Goal: Information Seeking & Learning: Find specific page/section

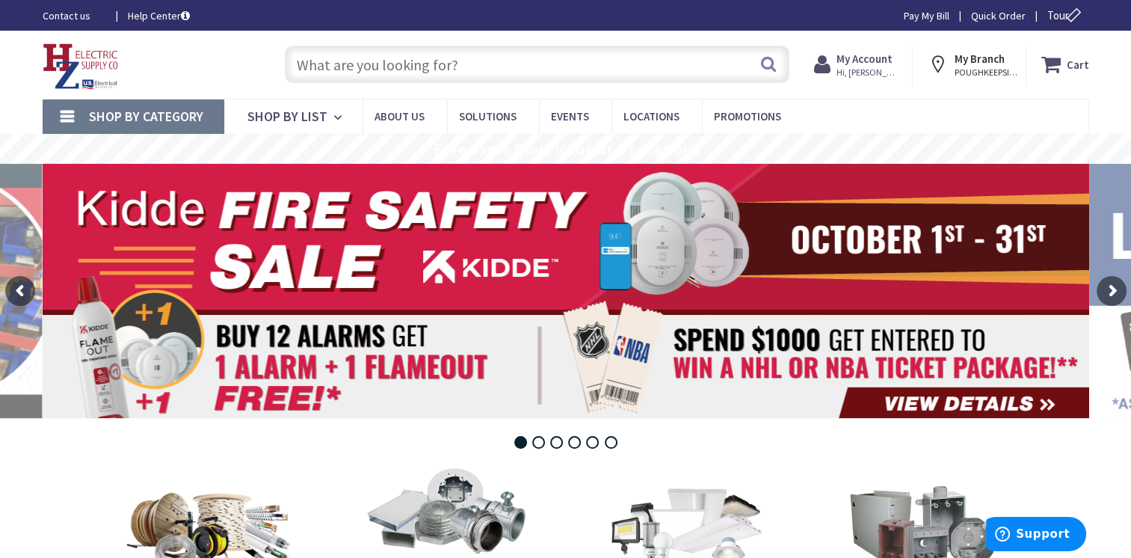
click at [679, 64] on input "text" at bounding box center [537, 64] width 504 height 37
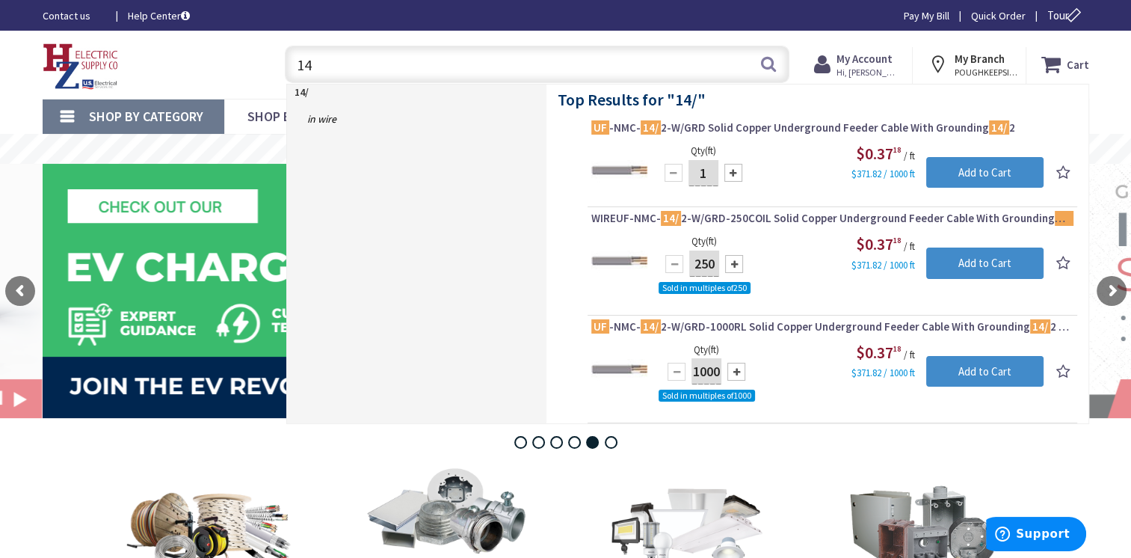
type input "1"
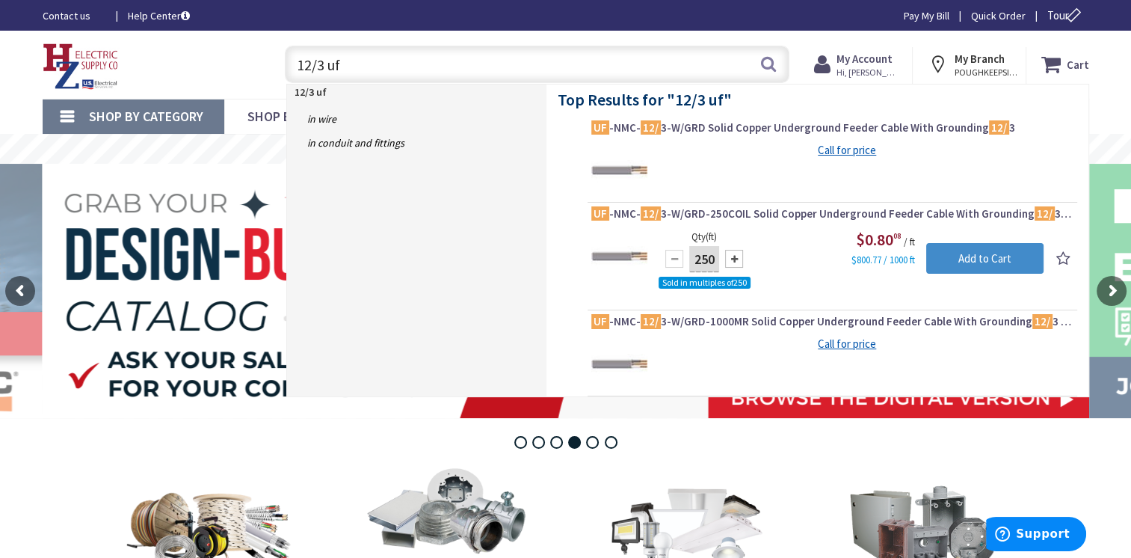
drag, startPoint x: 413, startPoint y: 70, endPoint x: 0, endPoint y: 39, distance: 413.7
click at [1, 39] on div "Skip to Content Toggle Nav 12/3 uf 12/3 uf Search Cart My Cart Close You have n…" at bounding box center [565, 65] width 1131 height 68
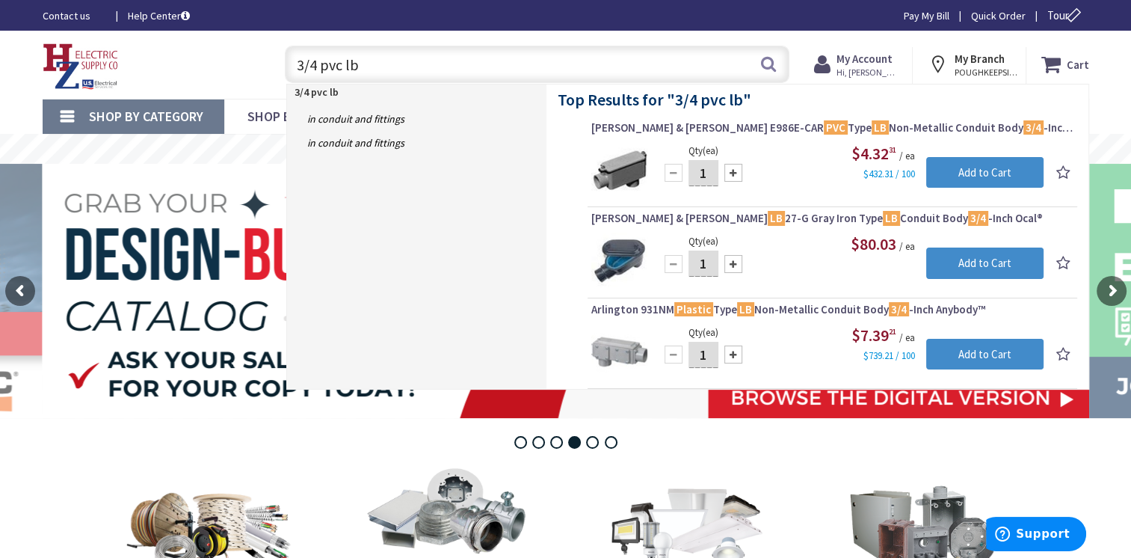
drag, startPoint x: 414, startPoint y: 66, endPoint x: 215, endPoint y: 38, distance: 200.7
click at [217, 38] on div "Skip to Content Toggle Nav 3/4 pvc lb 3/4 pvc lb Search Cart My Cart Close You …" at bounding box center [565, 65] width 1121 height 68
type input "4thhn"
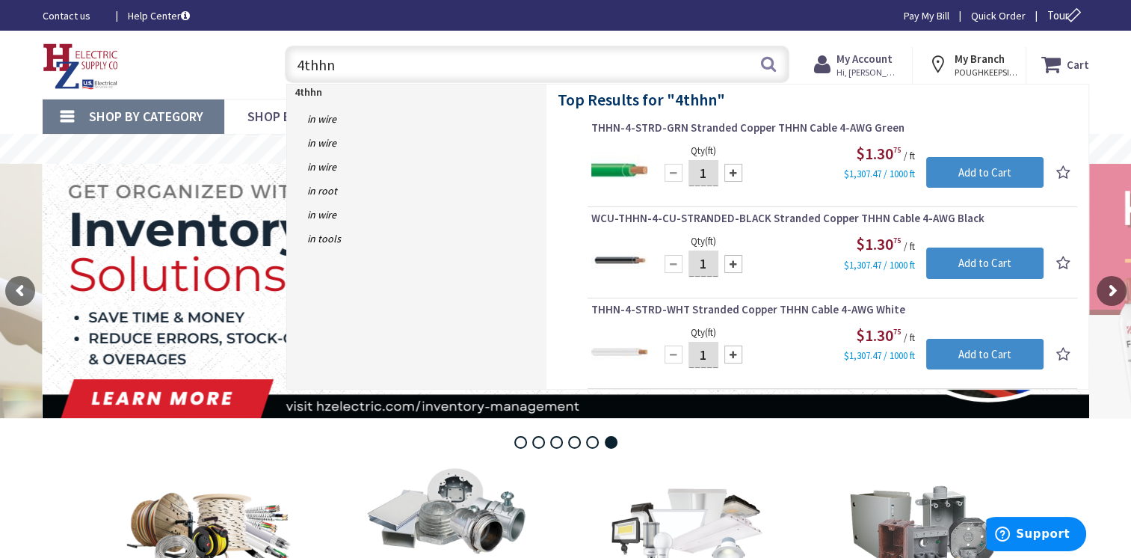
click at [301, 64] on input "4thhn" at bounding box center [537, 64] width 504 height 37
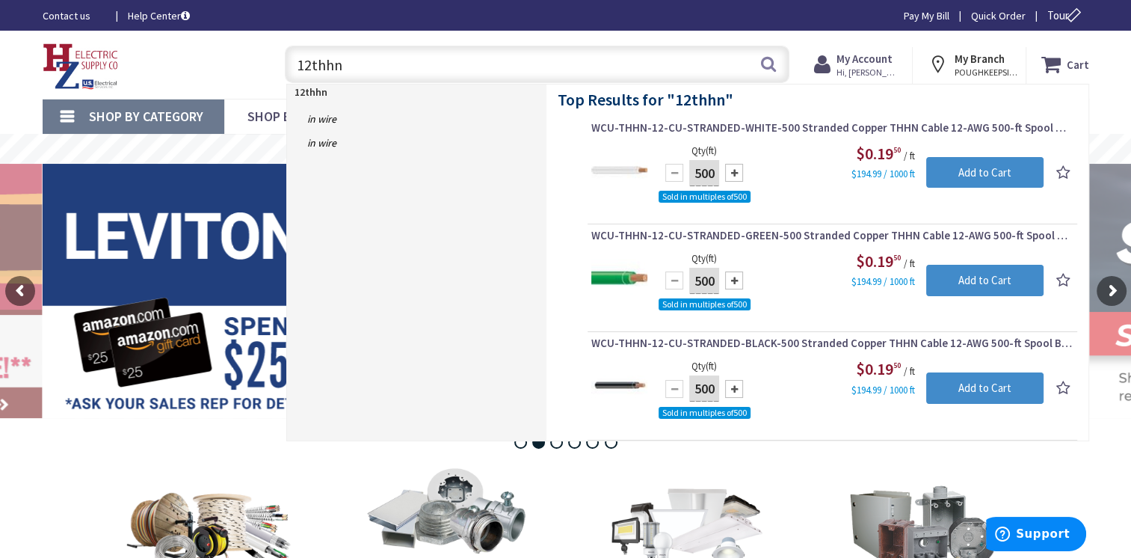
drag, startPoint x: 354, startPoint y: 64, endPoint x: 33, endPoint y: 45, distance: 321.2
click at [34, 45] on div "Toggle Nav 12thhn 12thhn Search Cart My Cart Close You have no items in your sh…" at bounding box center [565, 65] width 1069 height 50
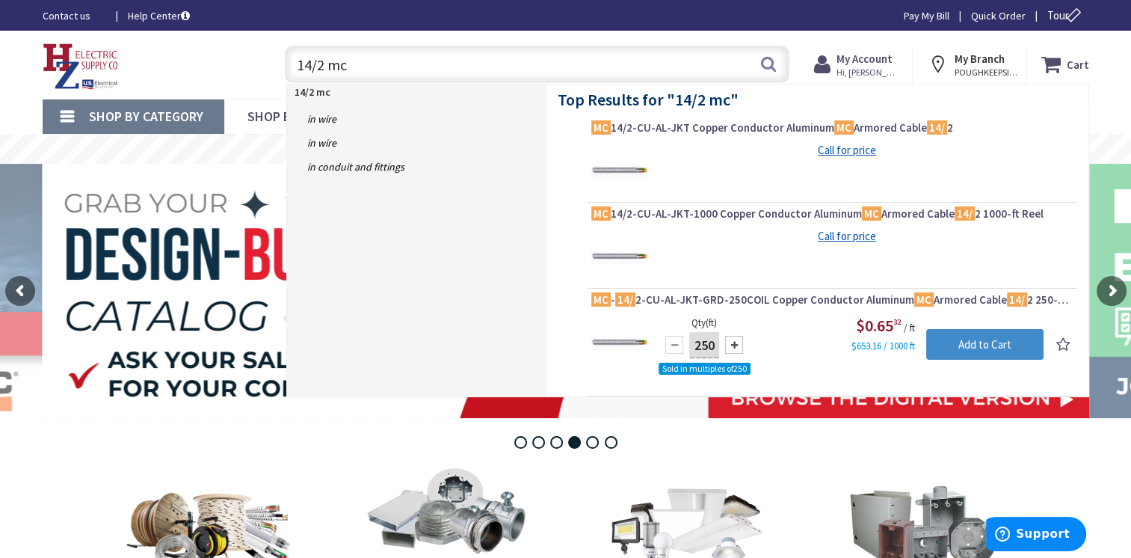
drag, startPoint x: 359, startPoint y: 58, endPoint x: 132, endPoint y: 34, distance: 229.3
click at [135, 34] on div "Skip to Content Toggle Nav 14/2 mc 14/2 mc Search Cart My Cart Close You have n…" at bounding box center [565, 65] width 1121 height 68
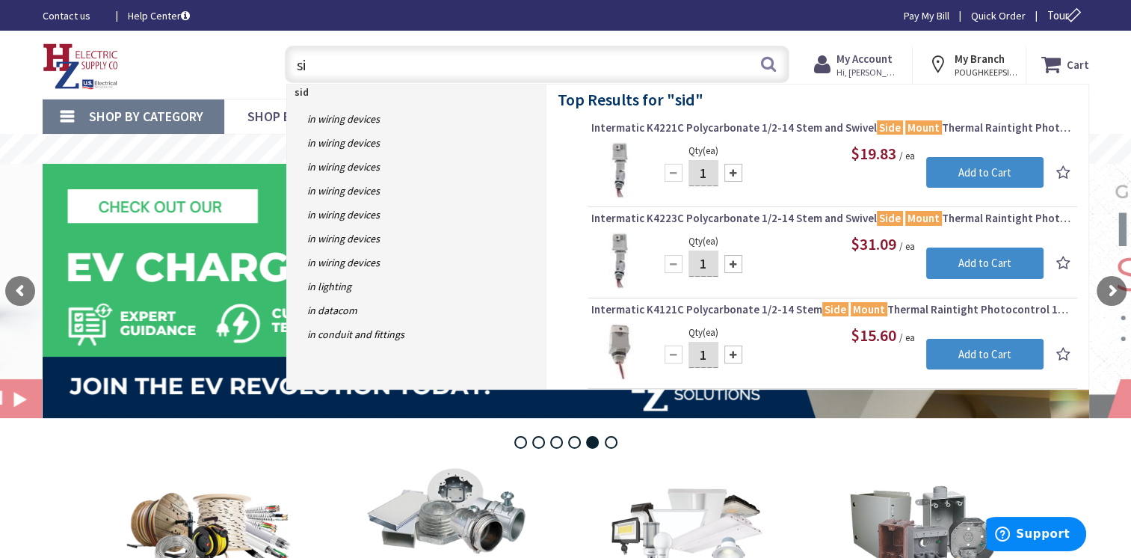
type input "s"
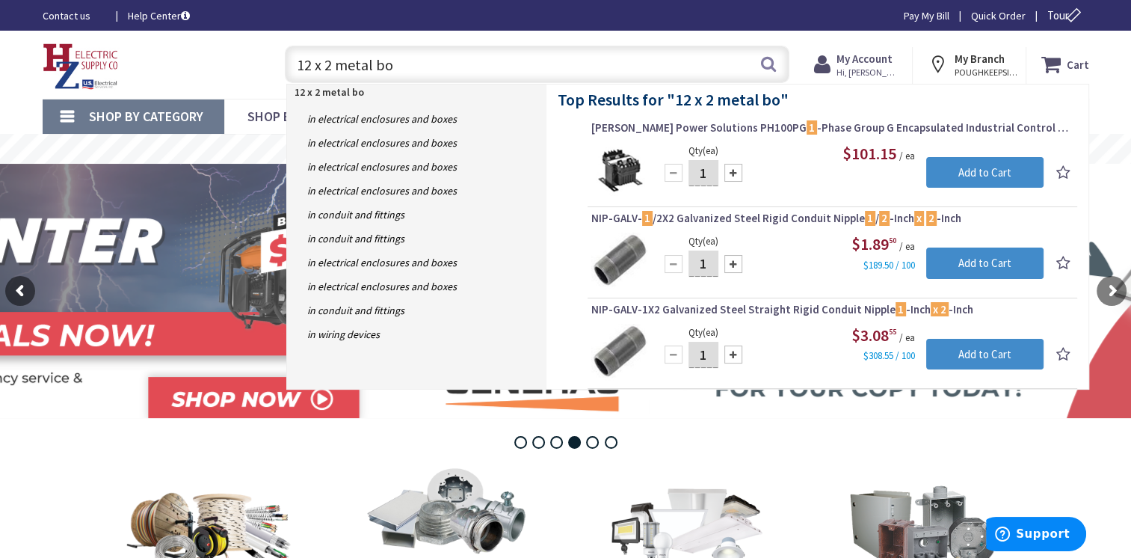
type input "12 x 2 metal box"
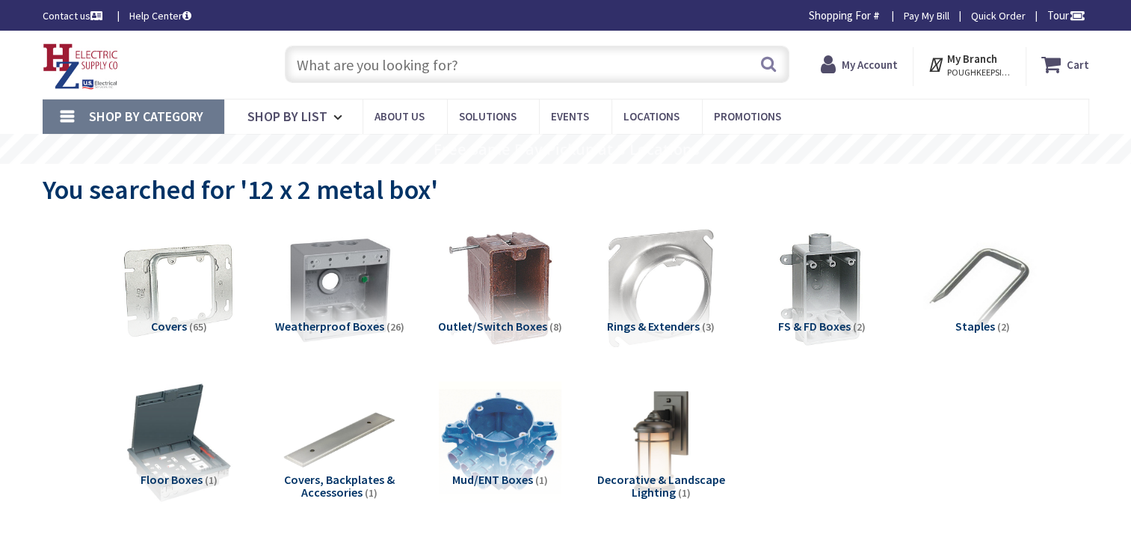
click at [392, 47] on input "text" at bounding box center [537, 64] width 504 height 37
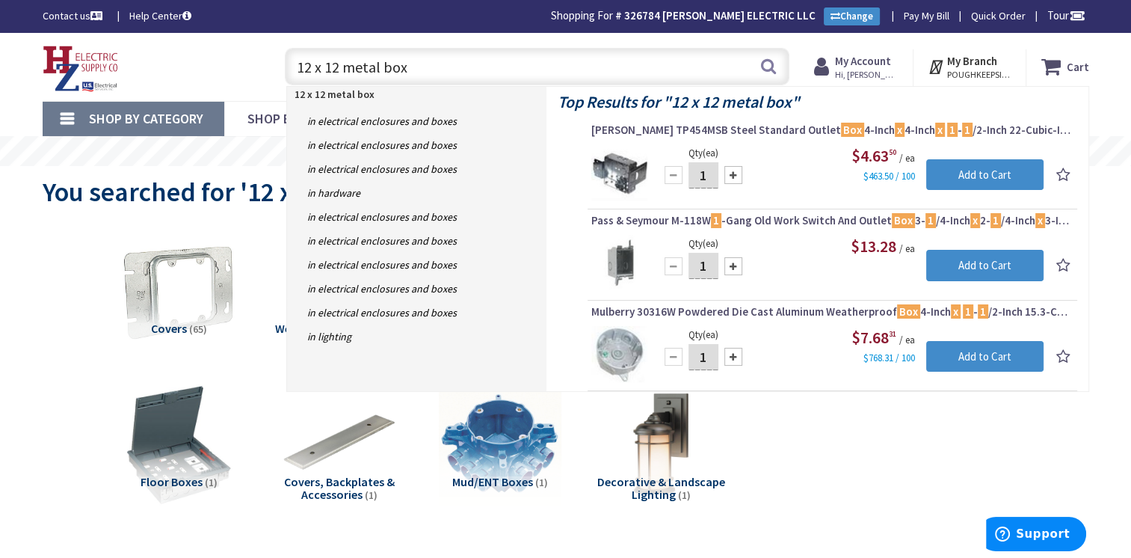
click at [508, 56] on input "12 x 12 metal box" at bounding box center [537, 66] width 504 height 37
drag, startPoint x: 508, startPoint y: 57, endPoint x: 0, endPoint y: 41, distance: 508.5
click at [8, 49] on div "Skip to Content Toggle Nav 12 x 12 metal box 12 x 12 metal box Search Cart My C…" at bounding box center [565, 67] width 1121 height 68
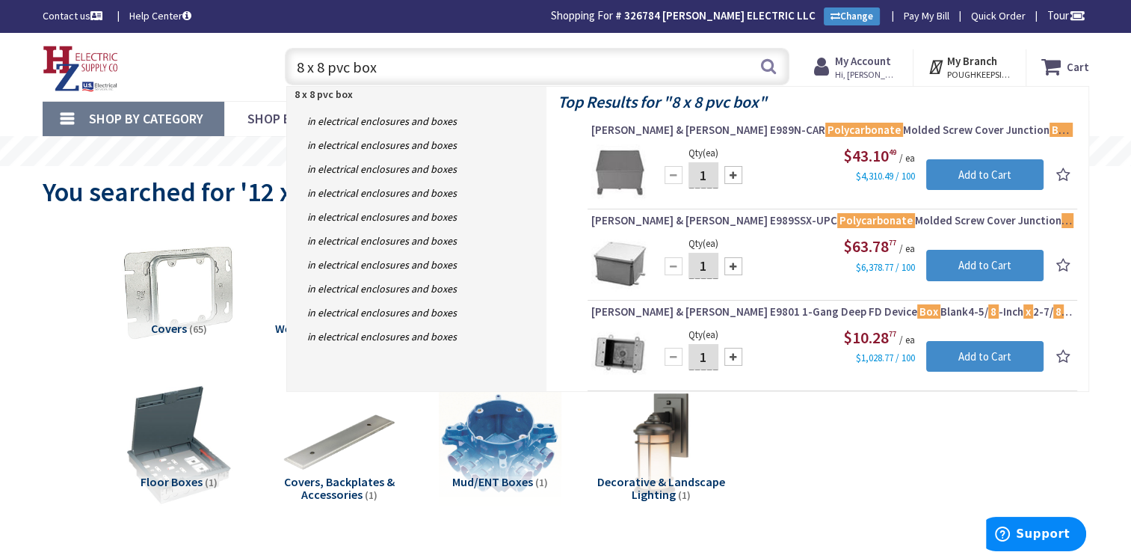
type input "8 x 8 pvc bo/x"
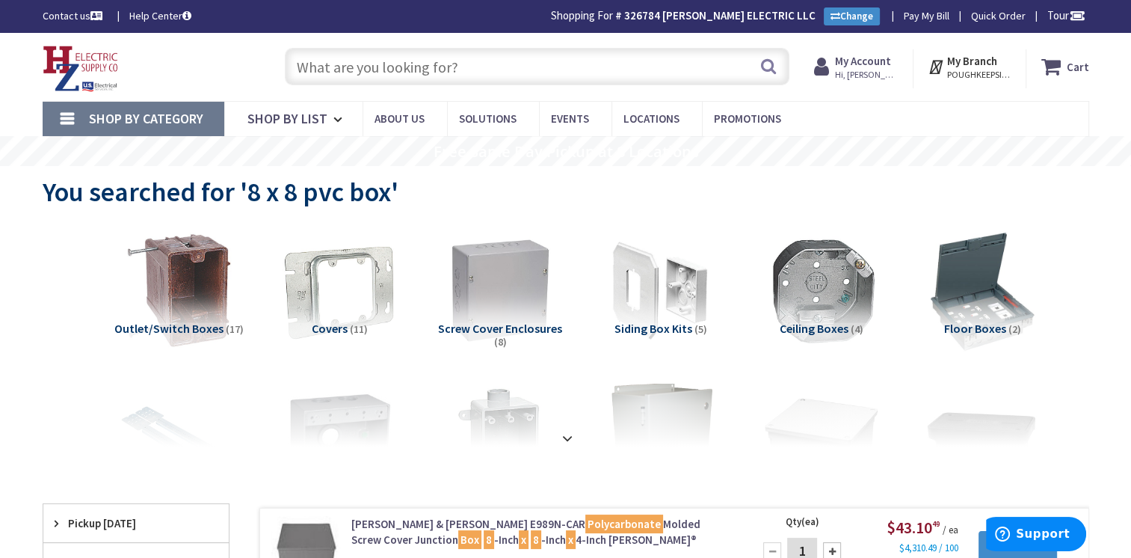
click at [381, 64] on input "text" at bounding box center [537, 66] width 504 height 37
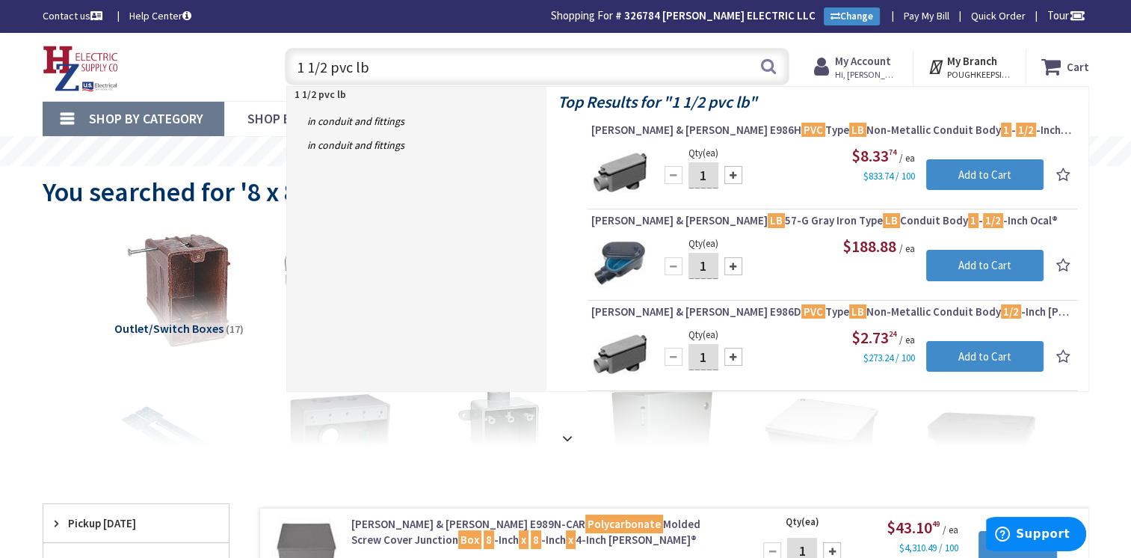
drag, startPoint x: 374, startPoint y: 70, endPoint x: 97, endPoint y: 35, distance: 278.7
click at [126, 40] on div "Skip to Content Toggle Nav 1 1/2 pvc lb 1 1/2 pvc lb Search Cart My Cart Close" at bounding box center [565, 67] width 1121 height 68
type input "#2 urd"
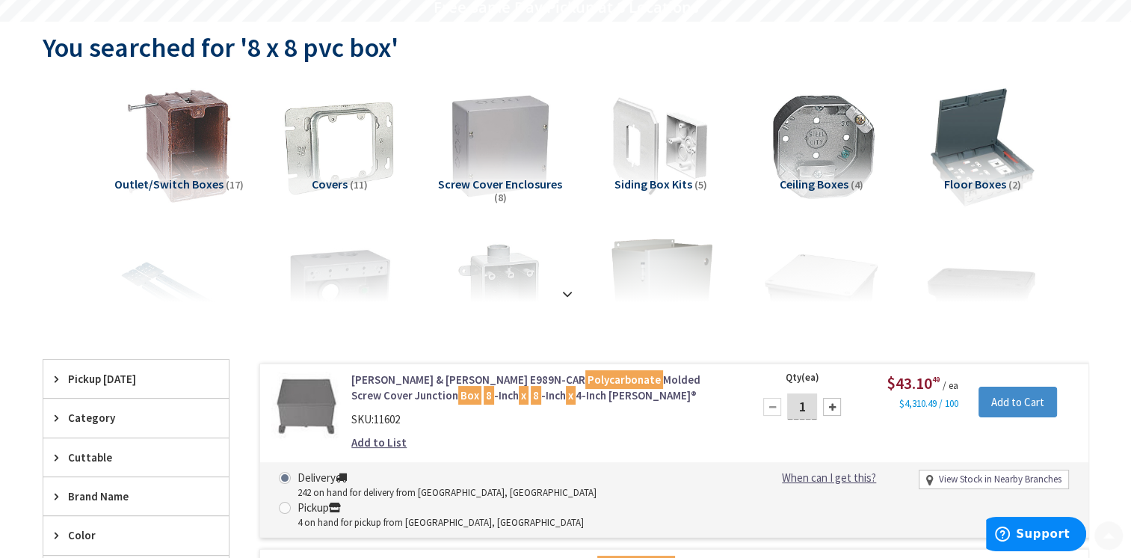
scroll to position [232, 0]
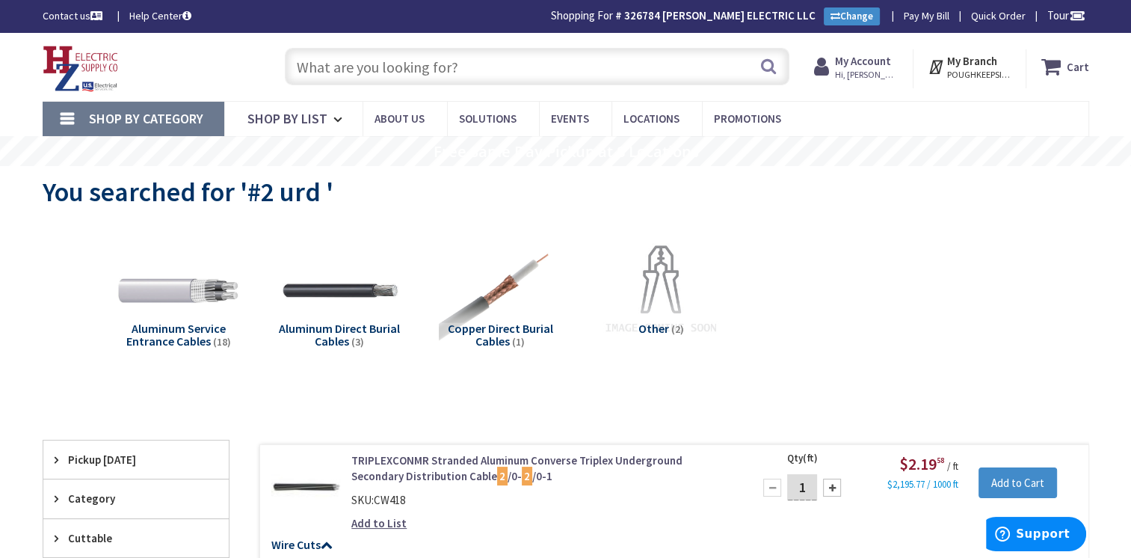
click at [475, 76] on input "text" at bounding box center [537, 66] width 504 height 37
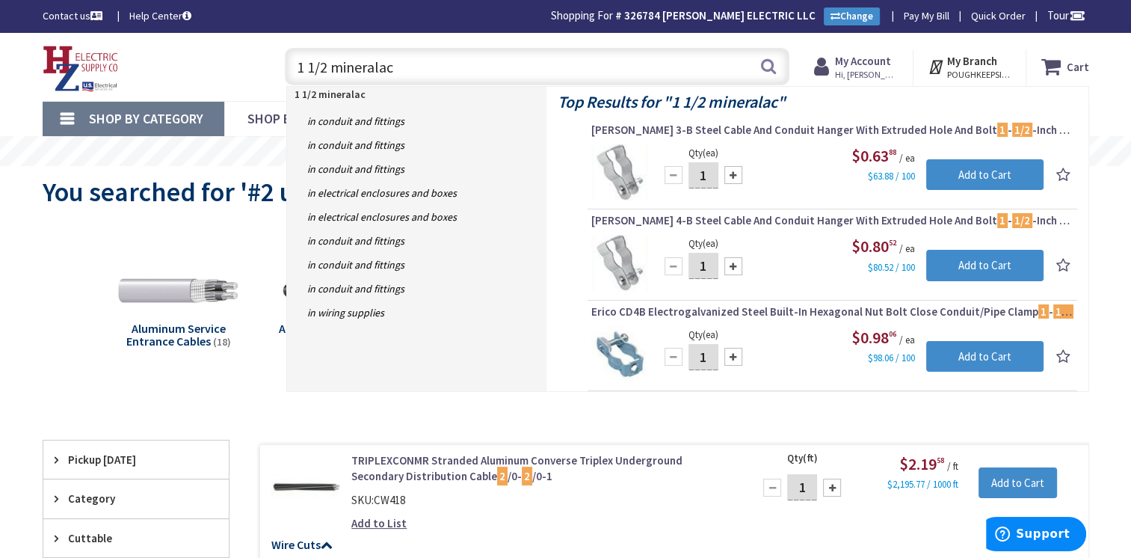
drag, startPoint x: 478, startPoint y: 64, endPoint x: -3, endPoint y: 26, distance: 482.0
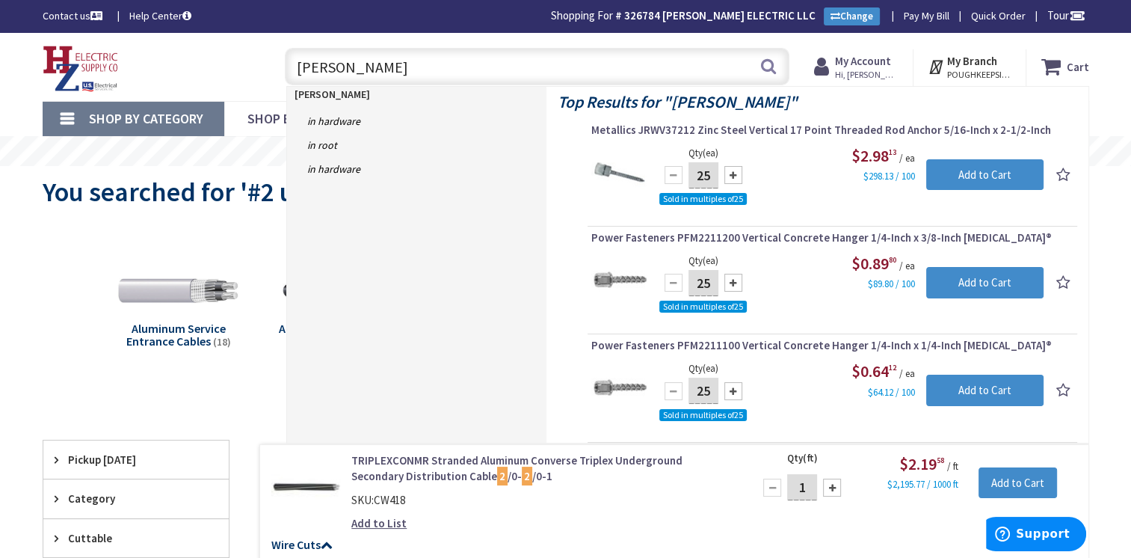
drag, startPoint x: 386, startPoint y: 72, endPoint x: 123, endPoint y: 1, distance: 272.7
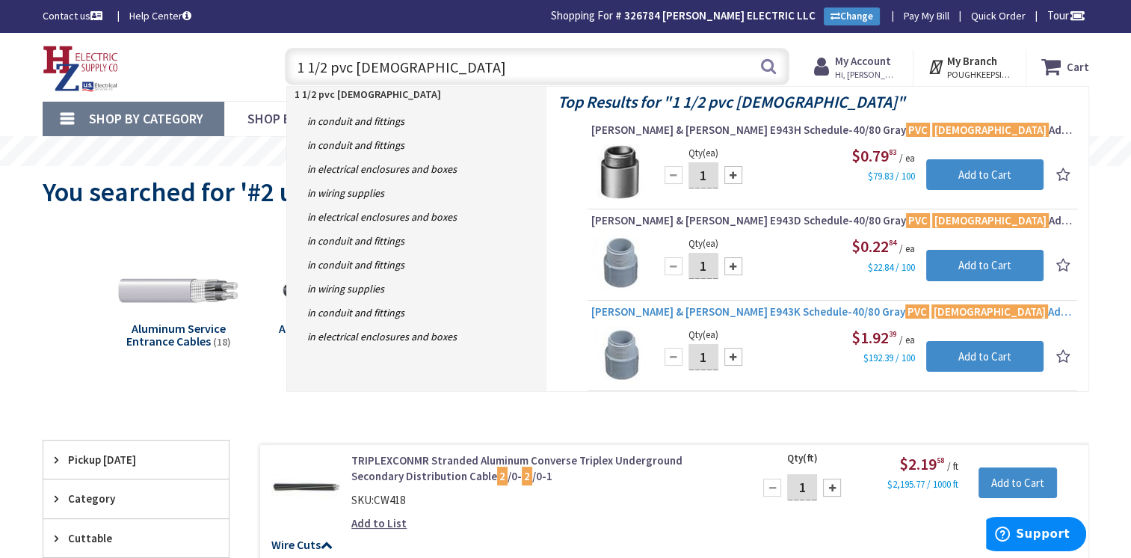
type input "1 1/2 pvc [DEMOGRAPHIC_DATA]"
drag, startPoint x: 871, startPoint y: 315, endPoint x: 1046, endPoint y: 300, distance: 176.3
click at [939, 309] on div "[PERSON_NAME] & [PERSON_NAME] E943K Schedule-40/80 Gray PVC [DEMOGRAPHIC_DATA] …" at bounding box center [832, 315] width 482 height 22
